Goal: Complete application form

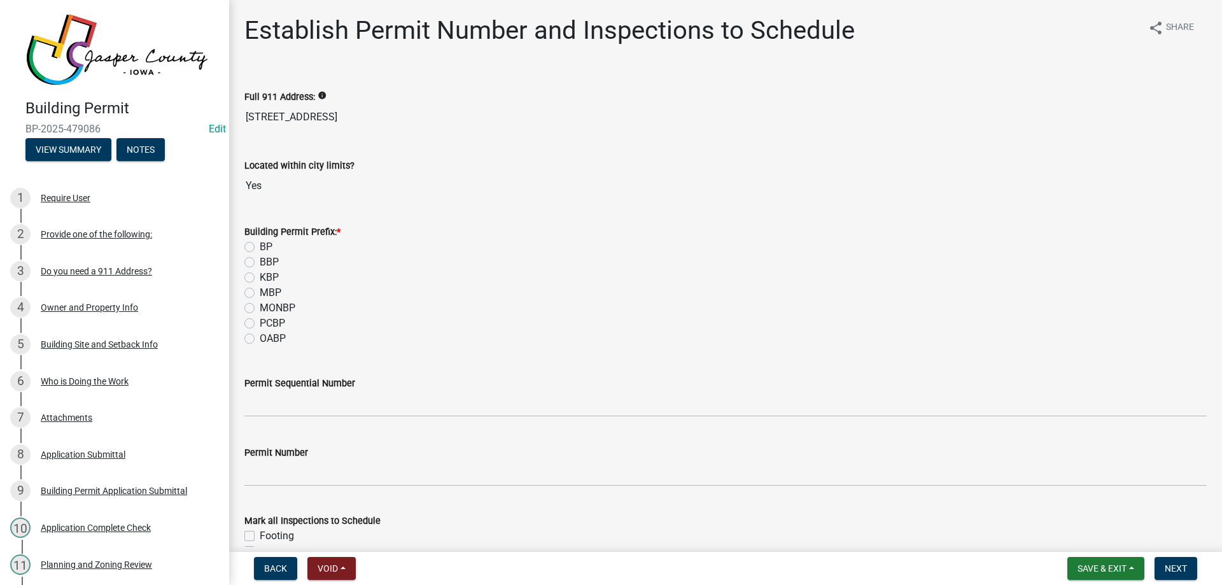
click at [249, 318] on div "PCBP" at bounding box center [725, 323] width 962 height 15
click at [260, 324] on label "PCBP" at bounding box center [272, 323] width 25 height 15
click at [260, 324] on input "PCBP" at bounding box center [264, 320] width 8 height 8
radio input "true"
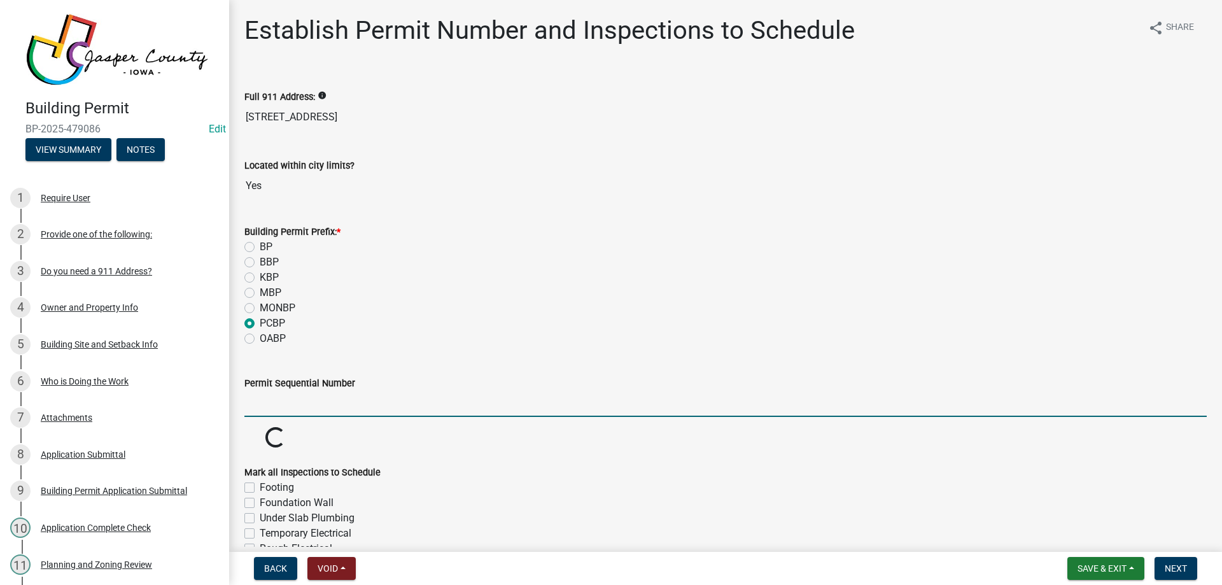
click at [277, 407] on input "Permit Sequential Number" at bounding box center [725, 404] width 962 height 26
type input "013"
click at [214, 123] on link "Edit" at bounding box center [217, 129] width 17 height 12
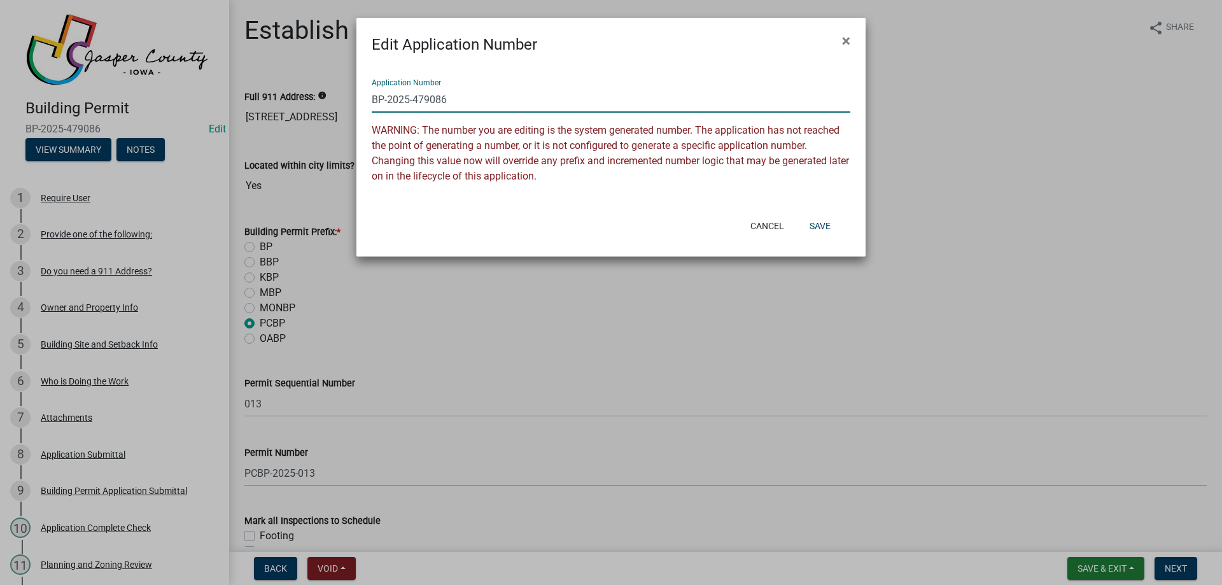
click at [373, 101] on input "BP-2025-479086" at bounding box center [611, 100] width 479 height 26
type input "PCBP-2025-013"
click at [823, 227] on button "Save" at bounding box center [819, 225] width 41 height 23
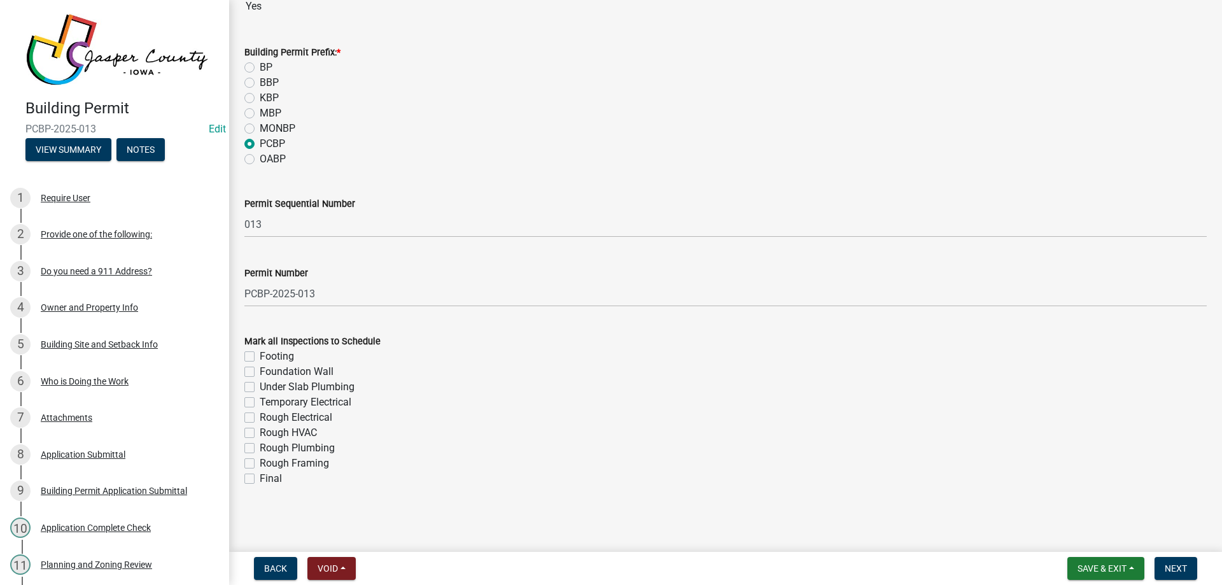
scroll to position [180, 0]
click at [260, 459] on label "Rough Framing" at bounding box center [294, 462] width 69 height 15
click at [260, 459] on input "Rough Framing" at bounding box center [264, 459] width 8 height 8
checkbox input "true"
checkbox input "false"
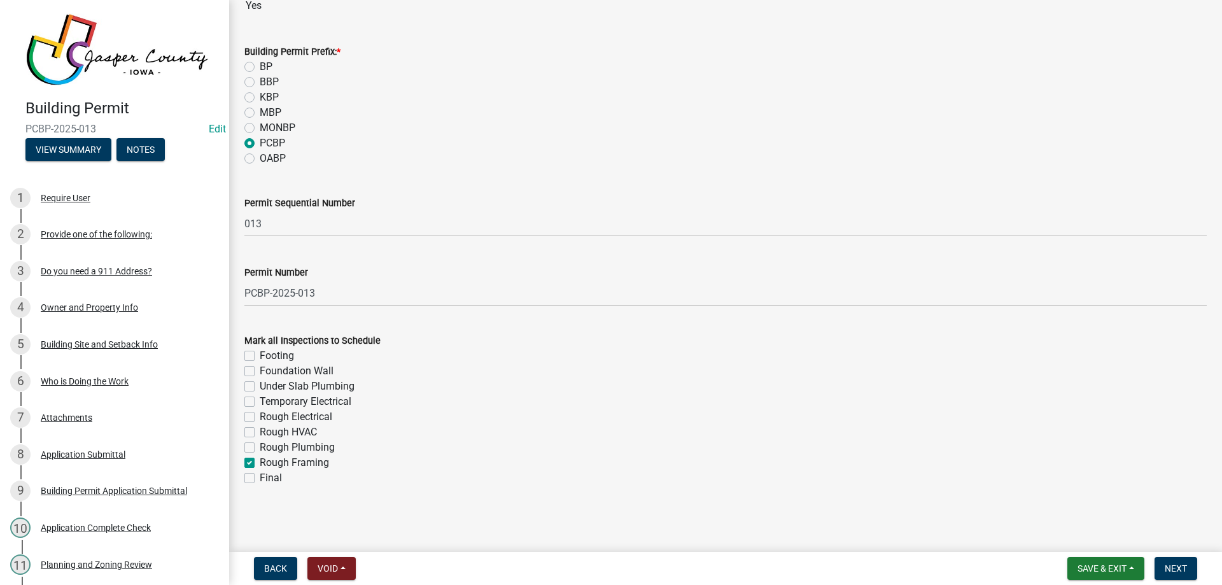
checkbox input "false"
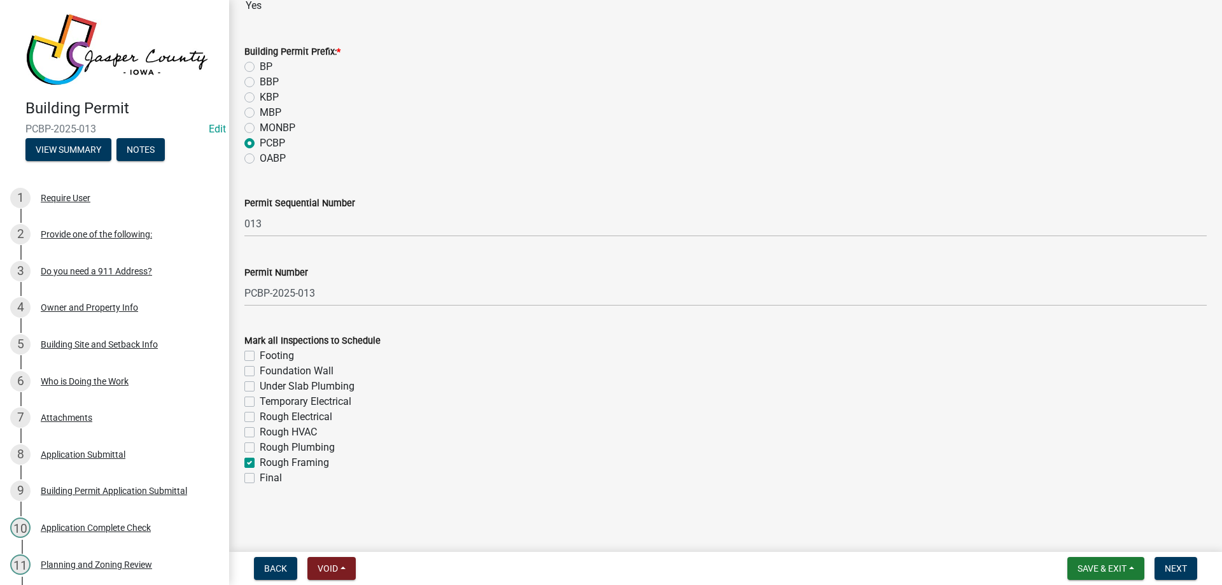
checkbox input "false"
checkbox input "true"
click at [260, 481] on label "Final" at bounding box center [271, 477] width 22 height 15
click at [260, 479] on input "Final" at bounding box center [264, 474] width 8 height 8
checkbox input "true"
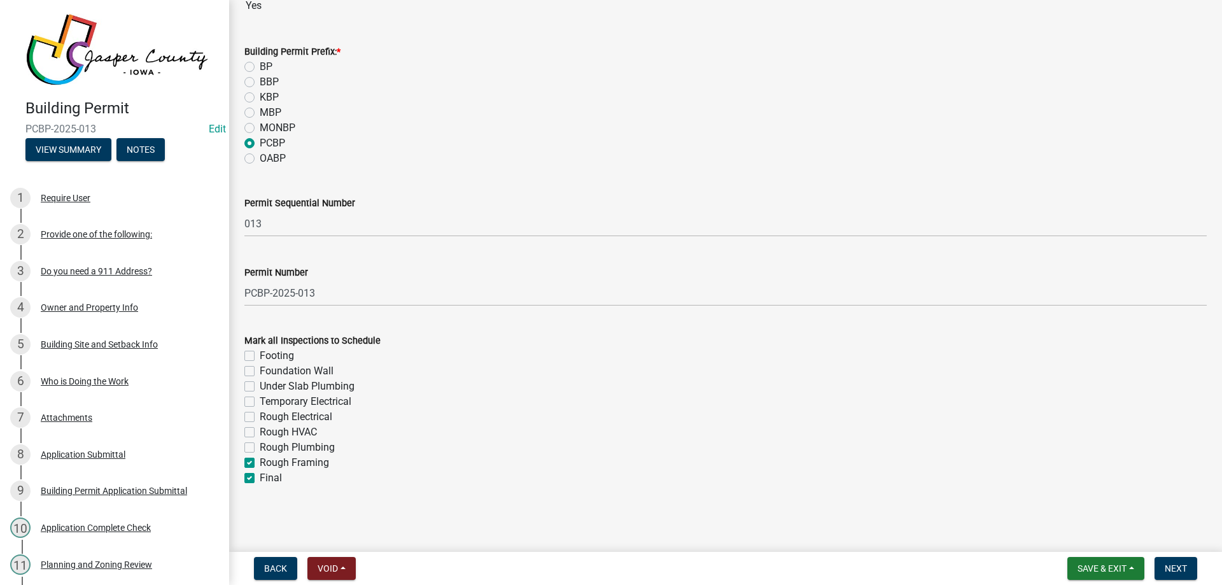
checkbox input "false"
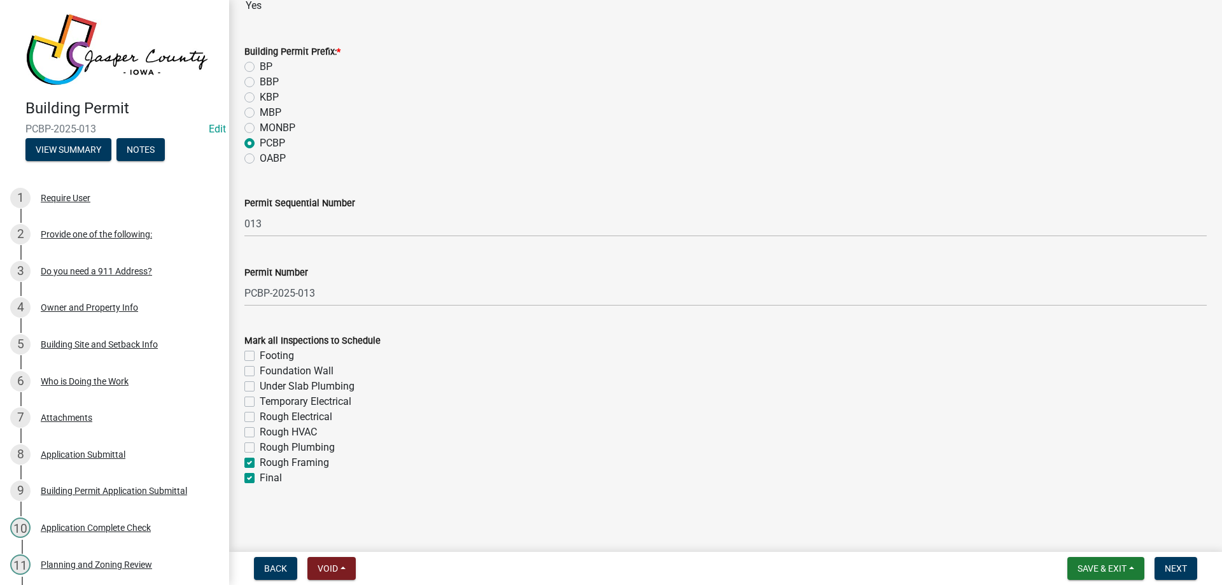
checkbox input "false"
checkbox input "true"
click at [260, 417] on label "Rough Electrical" at bounding box center [296, 416] width 73 height 15
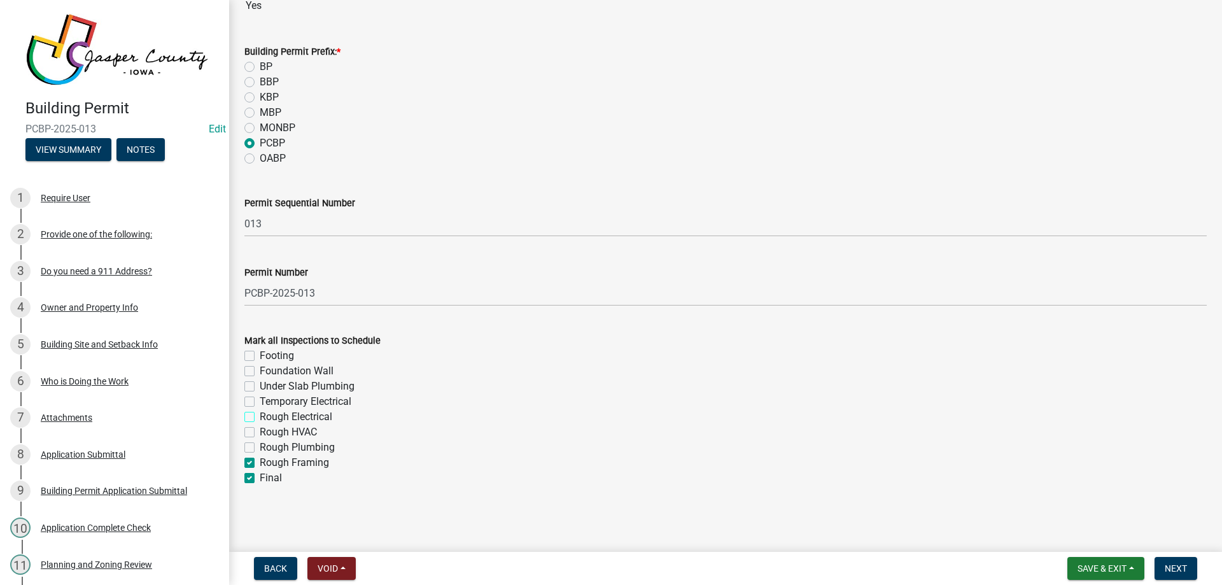
click at [260, 417] on input "Rough Electrical" at bounding box center [264, 413] width 8 height 8
checkbox input "true"
checkbox input "false"
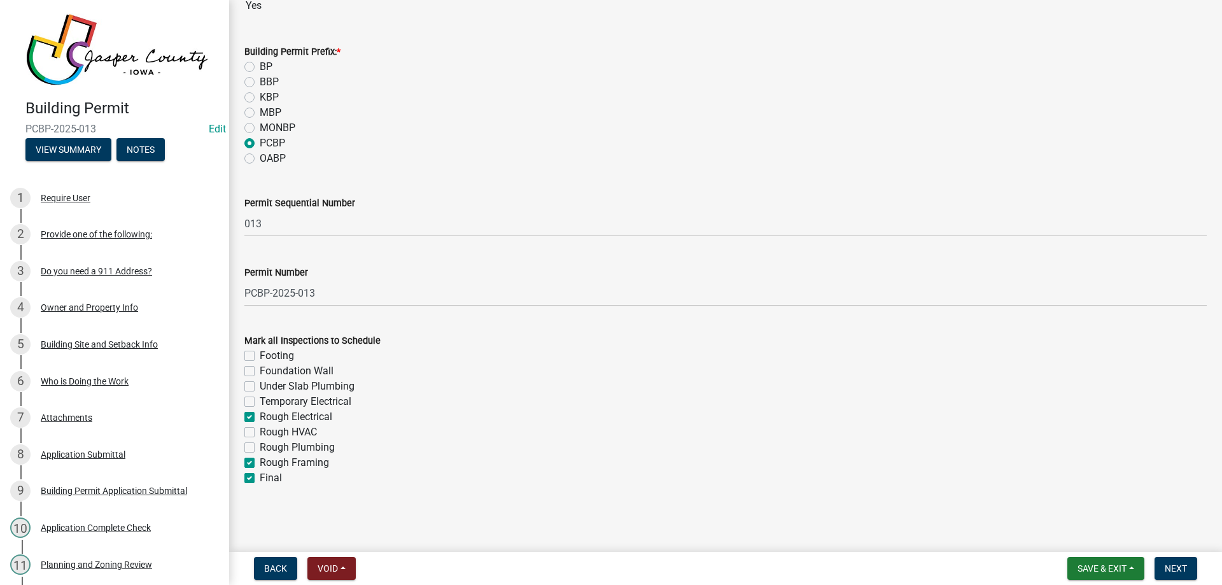
checkbox input "false"
checkbox input "true"
checkbox input "false"
checkbox input "true"
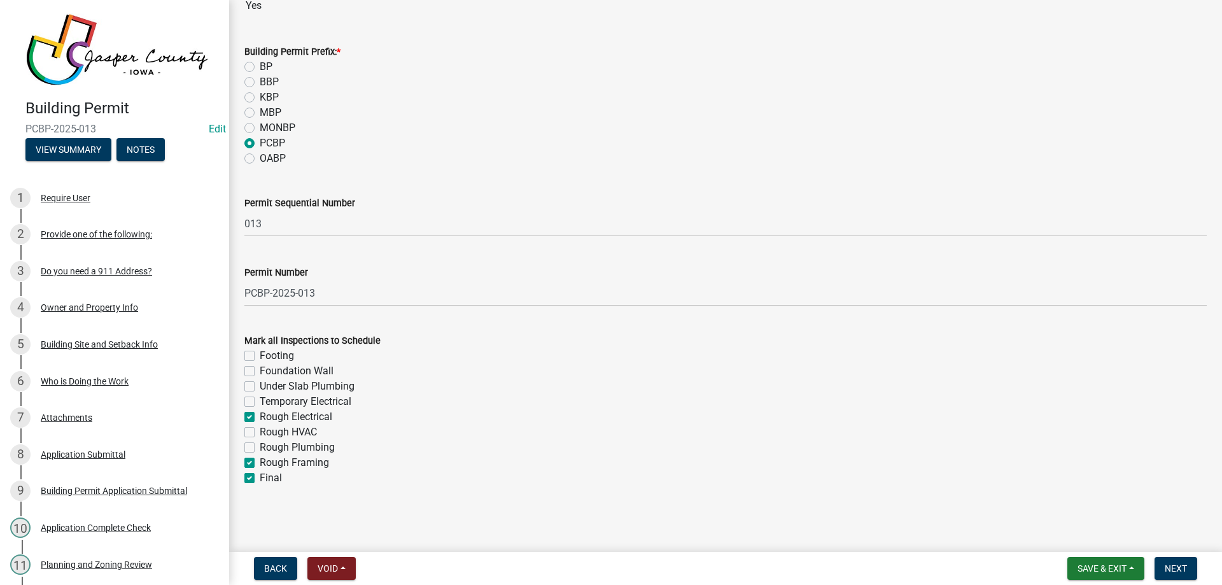
checkbox input "true"
click at [1177, 573] on span "Next" at bounding box center [1176, 568] width 22 height 10
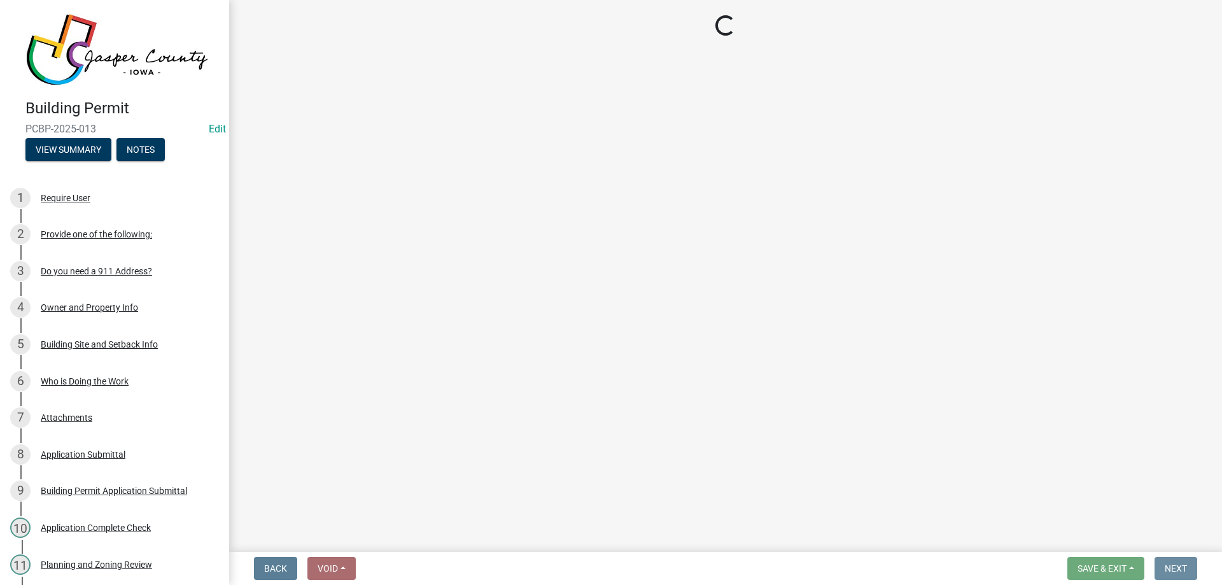
scroll to position [0, 0]
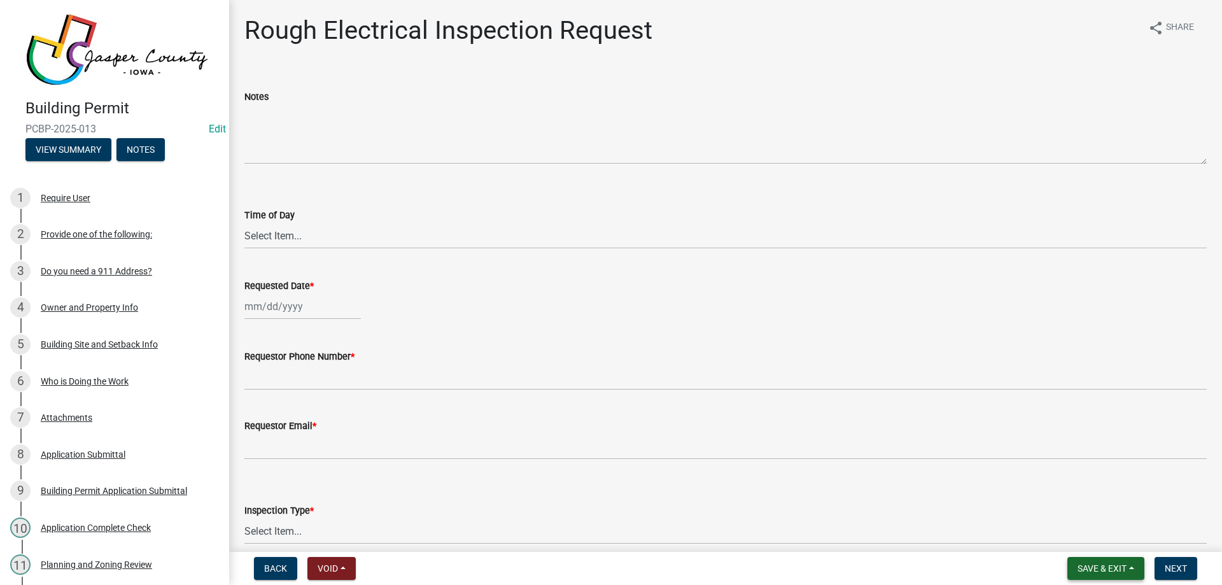
click at [1121, 566] on span "Save & Exit" at bounding box center [1101, 568] width 49 height 10
click at [1111, 532] on button "Save & Exit" at bounding box center [1093, 535] width 102 height 31
